Goal: Task Accomplishment & Management: Manage account settings

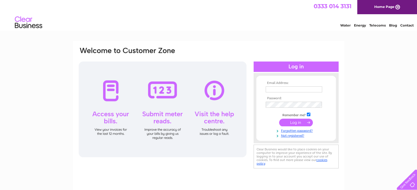
type input "[EMAIL_ADDRESS][DOMAIN_NAME]"
click at [291, 120] on input "submit" at bounding box center [296, 123] width 34 height 8
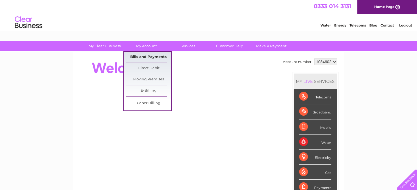
click at [148, 57] on link "Bills and Payments" at bounding box center [148, 57] width 45 height 11
